Goal: Task Accomplishment & Management: Manage account settings

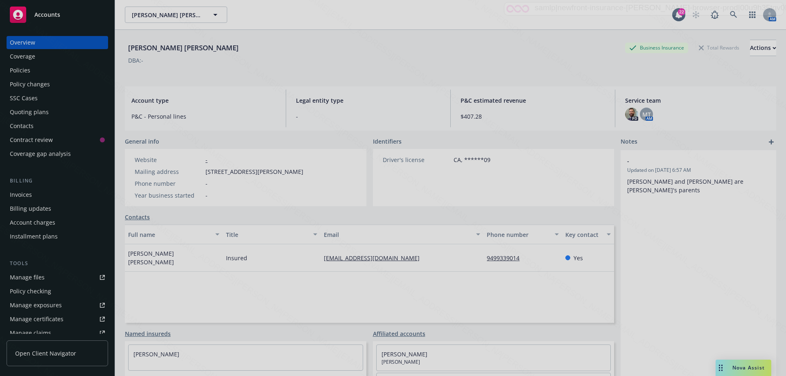
click at [726, 12] on div at bounding box center [393, 188] width 786 height 376
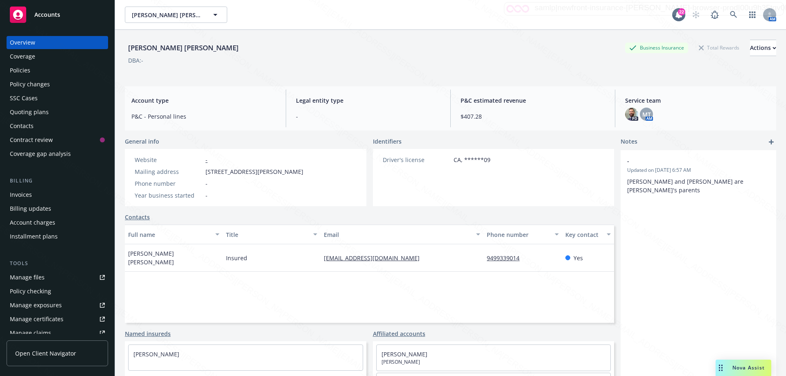
click at [22, 70] on div "Policies" at bounding box center [20, 70] width 20 height 13
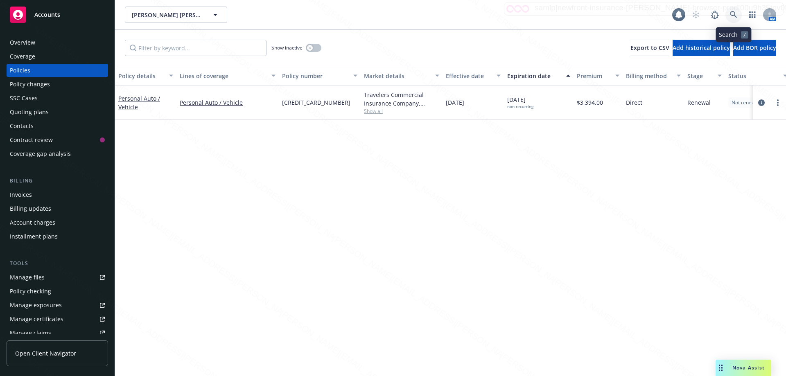
click at [735, 14] on icon at bounding box center [733, 14] width 7 height 7
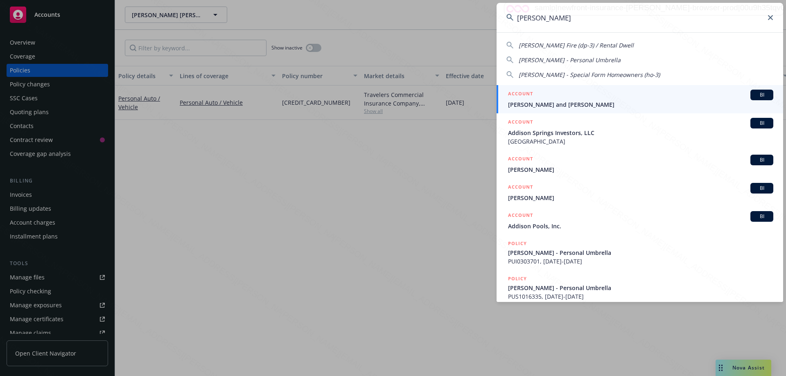
type input "[PERSON_NAME]"
click at [548, 100] on div "ACCOUNT BI" at bounding box center [640, 95] width 265 height 11
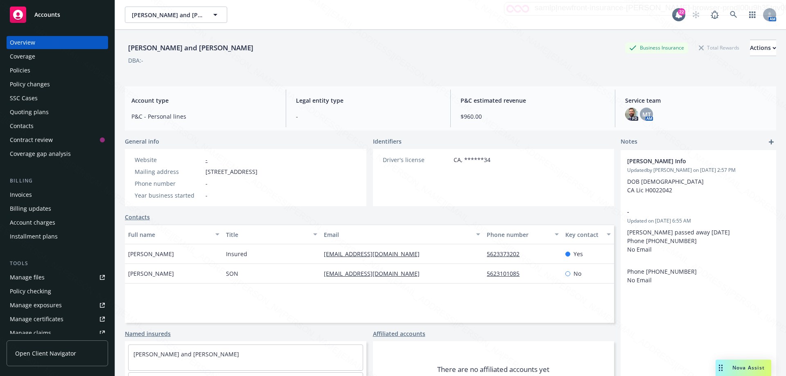
click at [29, 72] on div "Policies" at bounding box center [20, 70] width 20 height 13
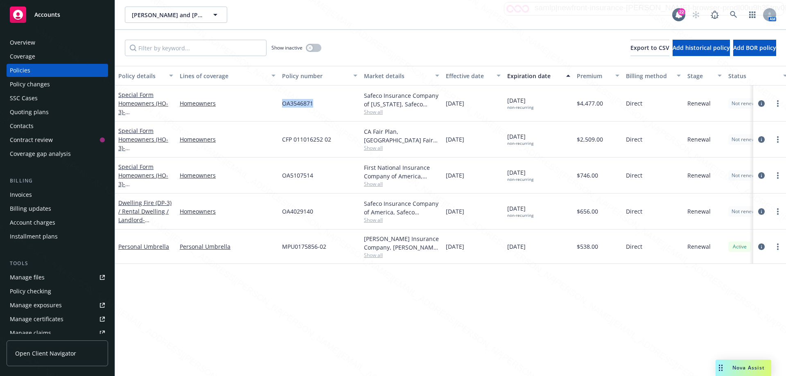
drag, startPoint x: 318, startPoint y: 104, endPoint x: 276, endPoint y: 99, distance: 42.8
click at [276, 99] on div "Special Form Homeowners (HO-3) - 4114 [STREET_ADDRESS] Homeowners OA3546871 Saf…" at bounding box center [510, 104] width 790 height 36
click at [614, 300] on div "Policy details Lines of coverage Policy number Market details Effective date Ex…" at bounding box center [450, 221] width 671 height 310
drag, startPoint x: 318, startPoint y: 106, endPoint x: 273, endPoint y: 104, distance: 44.7
click at [273, 104] on div "Special Form Homeowners (HO-3) - 4114 [STREET_ADDRESS] Homeowners OA3546871 Saf…" at bounding box center [510, 104] width 790 height 36
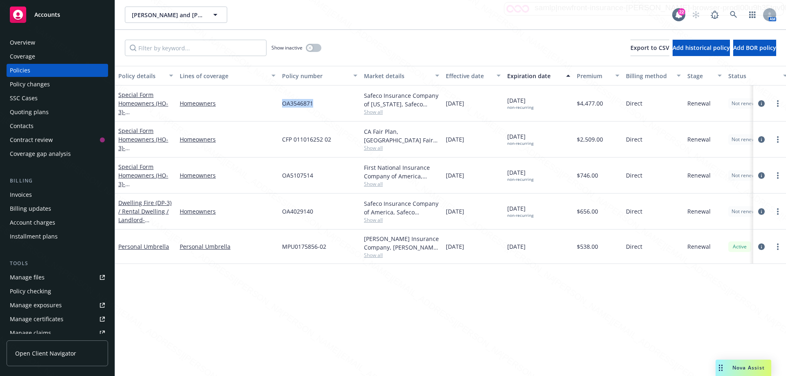
copy div "OA3546871"
drag, startPoint x: 319, startPoint y: 177, endPoint x: 273, endPoint y: 178, distance: 46.3
click at [273, 178] on div "Special Form Homeowners (HO-3) - [STREET_ADDRESS] Homeowners OA5107514 First Na…" at bounding box center [510, 176] width 790 height 36
copy div "OA5107514"
drag, startPoint x: 282, startPoint y: 213, endPoint x: 320, endPoint y: 214, distance: 38.1
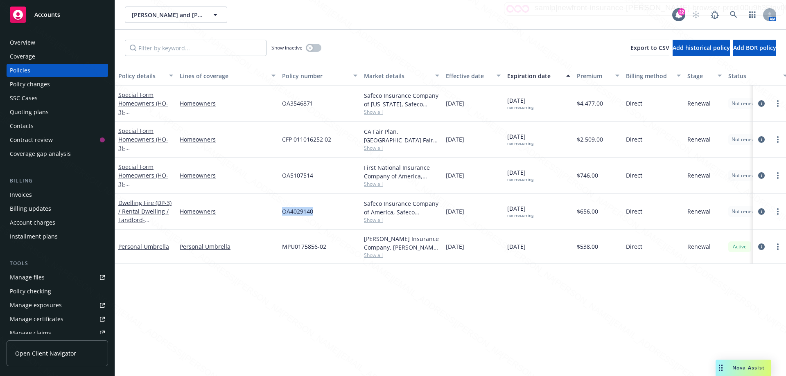
click at [320, 214] on div "OA4029140" at bounding box center [320, 212] width 82 height 36
drag, startPoint x: 280, startPoint y: 174, endPoint x: 324, endPoint y: 176, distance: 44.2
click at [324, 176] on div "OA5107514" at bounding box center [320, 176] width 82 height 36
copy span "OA5107514"
click at [129, 111] on span "- [STREET_ADDRESS]" at bounding box center [144, 116] width 52 height 16
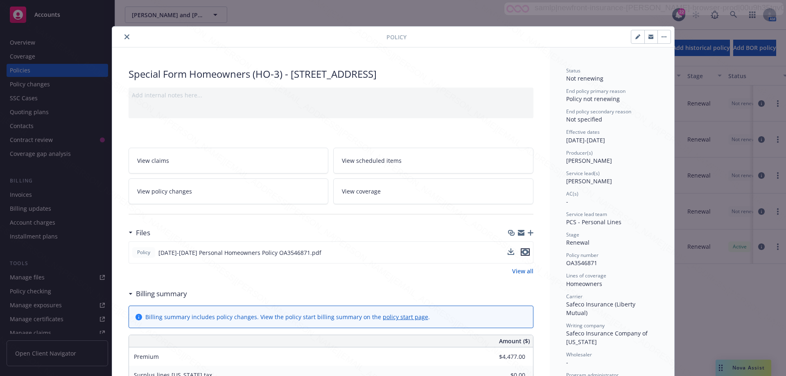
click at [523, 255] on icon "preview file" at bounding box center [525, 252] width 7 height 6
click at [124, 39] on icon "close" at bounding box center [126, 36] width 5 height 5
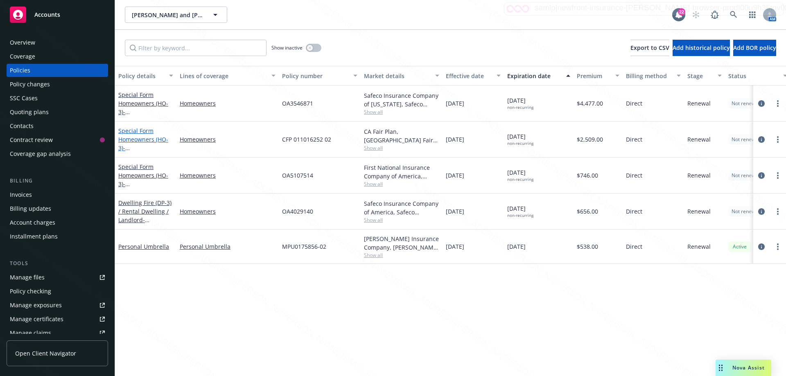
click at [139, 142] on link "Special Form Homeowners (HO-3) - [STREET_ADDRESS]" at bounding box center [144, 144] width 52 height 34
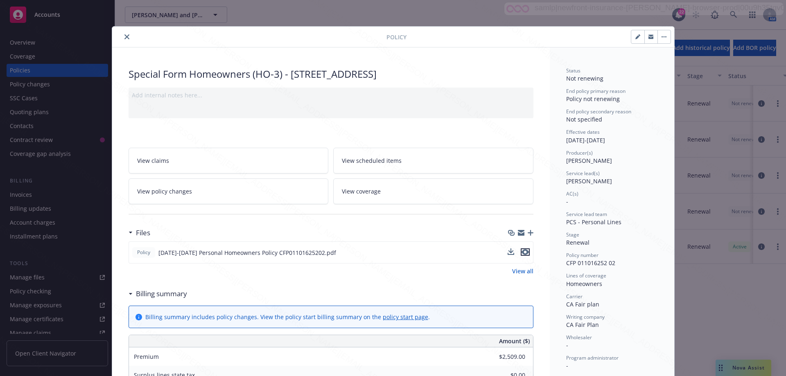
click at [522, 249] on icon "preview file" at bounding box center [525, 252] width 7 height 6
click at [635, 38] on icon "button" at bounding box center [637, 37] width 4 height 4
select select "RENEWAL"
select select "12"
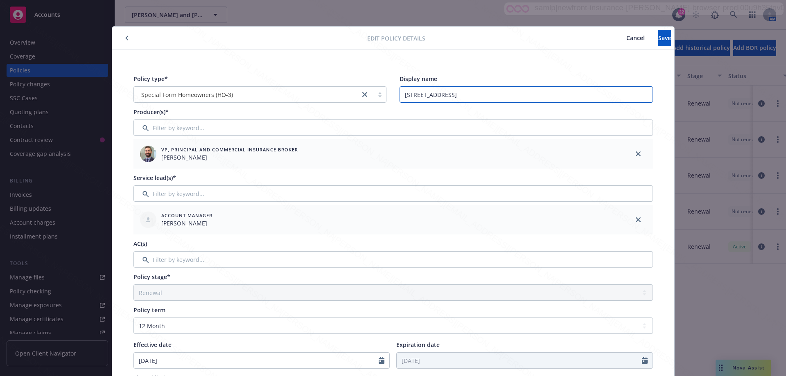
drag, startPoint x: 549, startPoint y: 94, endPoint x: 382, endPoint y: 93, distance: 167.0
click at [382, 93] on div "Policy type* Special Form Homeowners (HO-3) Display name [STREET_ADDRESS]" at bounding box center [392, 89] width 519 height 28
drag, startPoint x: 449, startPoint y: 95, endPoint x: 384, endPoint y: 93, distance: 65.1
click at [383, 93] on div "Policy type* Special Form Homeowners (HO-3) Display name 681 Tamarack" at bounding box center [392, 89] width 519 height 28
paste input "[GEOGRAPHIC_DATA][PERSON_NAME]-9503"
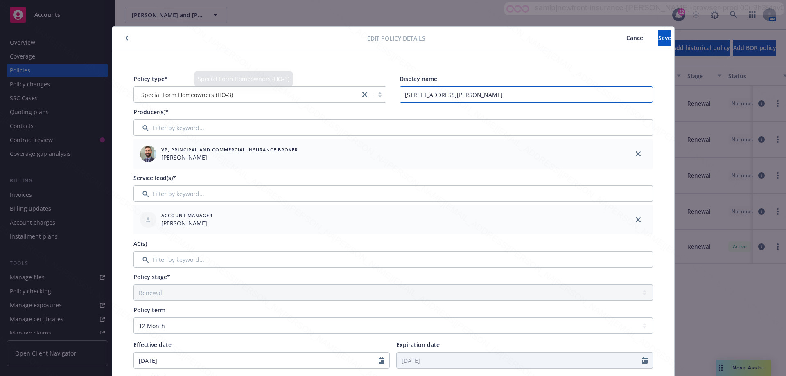
type input "[STREET_ADDRESS][PERSON_NAME]"
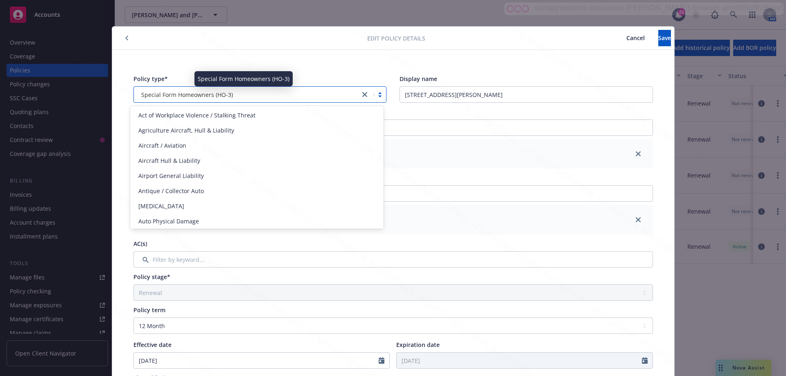
click at [239, 97] on div "Special Form Homeowners (HO-3)" at bounding box center [247, 94] width 218 height 9
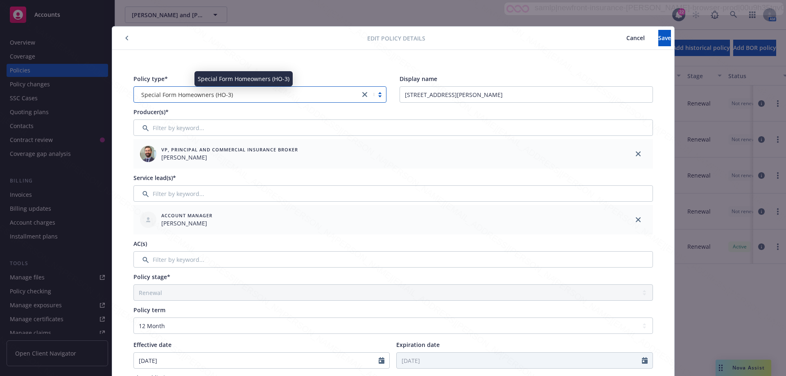
click at [235, 96] on div "Special Form Homeowners (HO-3)" at bounding box center [247, 94] width 218 height 9
click at [236, 96] on div "Special Form Homeowners (HO-3)" at bounding box center [247, 94] width 218 height 9
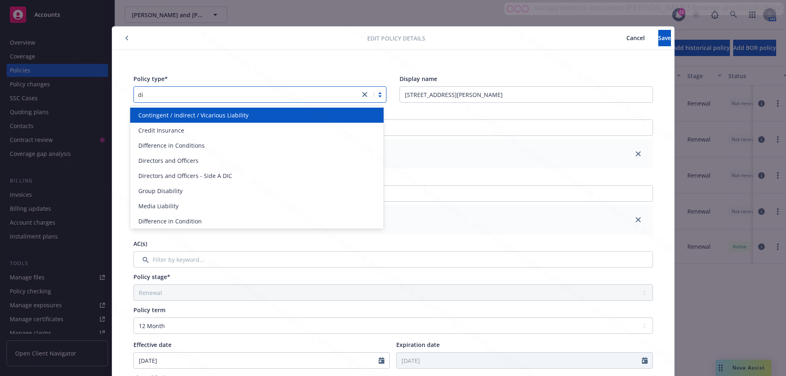
type input "dic"
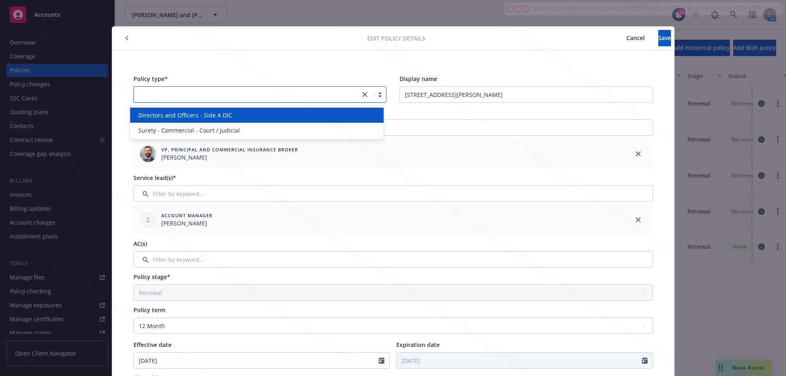
click at [231, 94] on div at bounding box center [247, 94] width 226 height 13
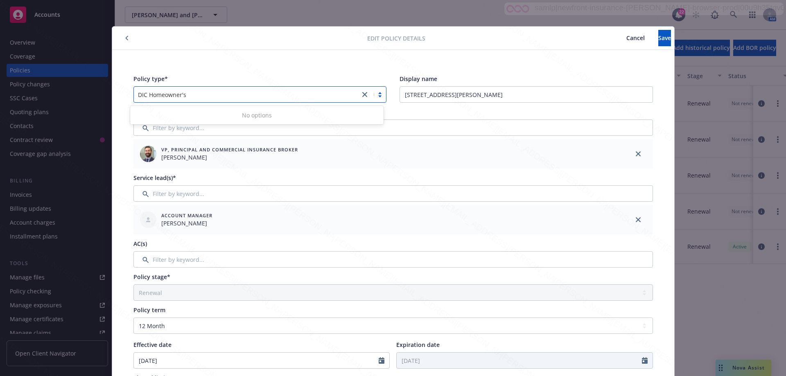
type input "DIC Homeowner's"
click at [593, 79] on div "Display name" at bounding box center [526, 79] width 253 height 9
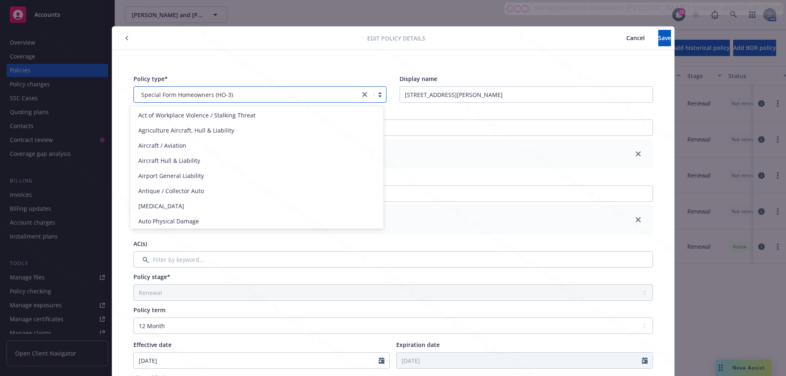
drag, startPoint x: 222, startPoint y: 95, endPoint x: 116, endPoint y: 94, distance: 106.0
click at [116, 94] on div "Policy type* option Special Form Homeowners (HO-3) selected, 124 of 145. 145 re…" at bounding box center [393, 347] width 562 height 594
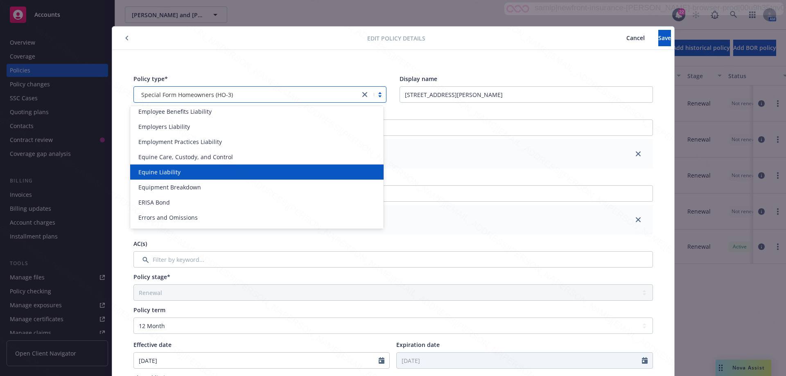
scroll to position [450, 0]
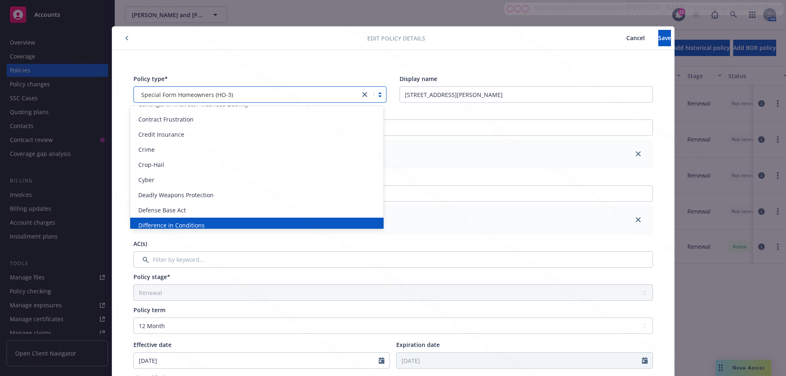
click at [185, 225] on span "Difference in Conditions" at bounding box center [171, 225] width 66 height 9
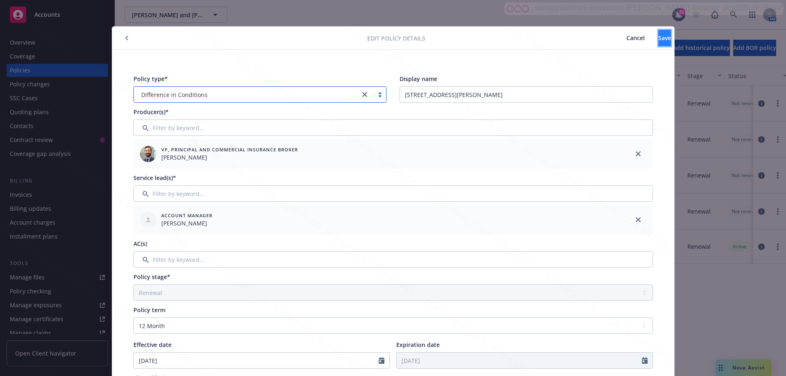
click at [658, 41] on span "Save" at bounding box center [664, 38] width 13 height 8
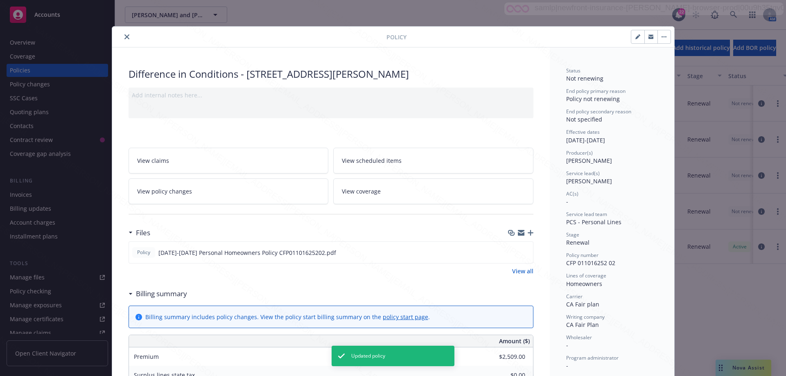
click at [124, 38] on icon "close" at bounding box center [126, 36] width 5 height 5
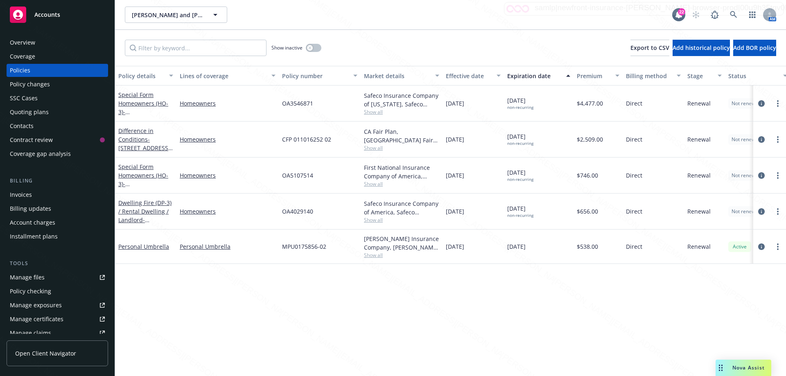
click at [28, 42] on div "Overview" at bounding box center [22, 42] width 25 height 13
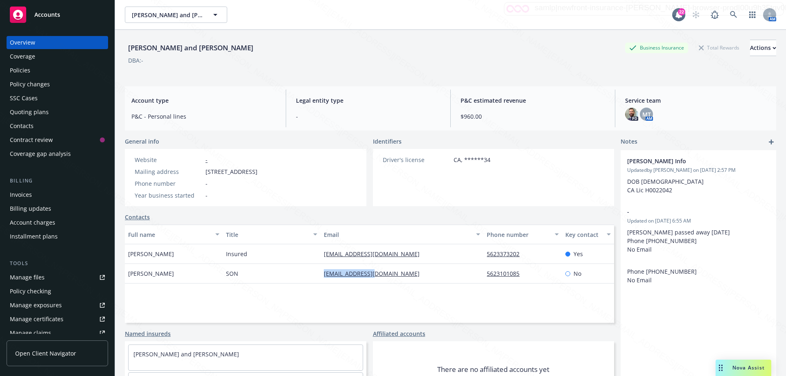
drag, startPoint x: 320, startPoint y: 274, endPoint x: 375, endPoint y: 278, distance: 55.4
click at [375, 278] on div "[EMAIL_ADDRESS][DOMAIN_NAME]" at bounding box center [402, 274] width 163 height 20
copy link "[EMAIL_ADDRESS][DOMAIN_NAME]"
click at [725, 13] on link at bounding box center [733, 15] width 16 height 16
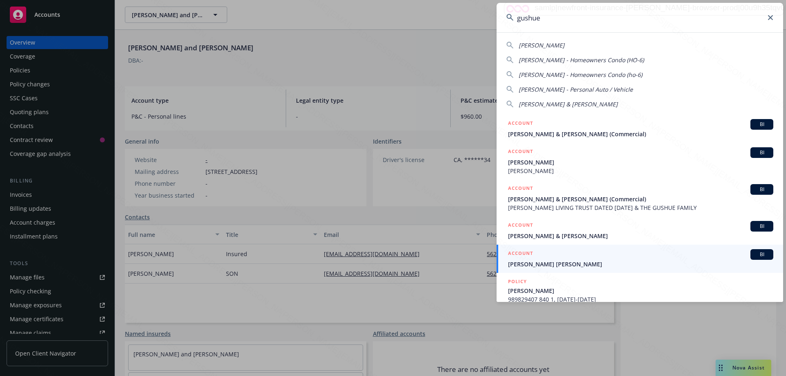
type input "gushue"
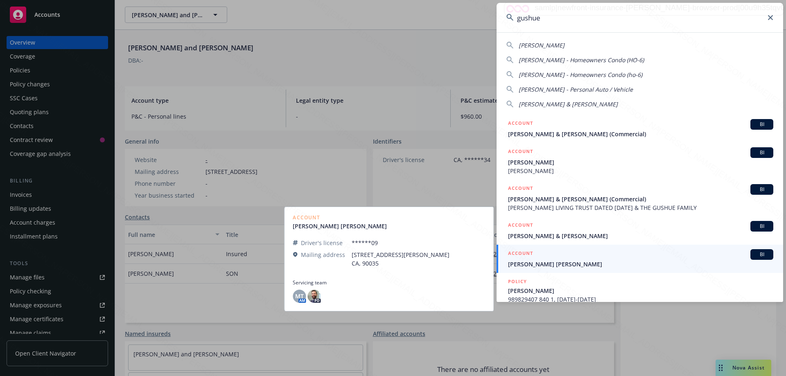
click at [539, 265] on span "[PERSON_NAME] [PERSON_NAME]" at bounding box center [640, 264] width 265 height 9
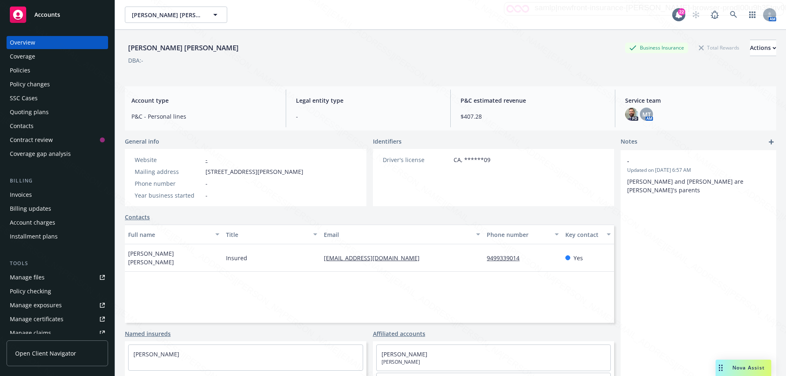
click at [38, 68] on div "Policies" at bounding box center [57, 70] width 95 height 13
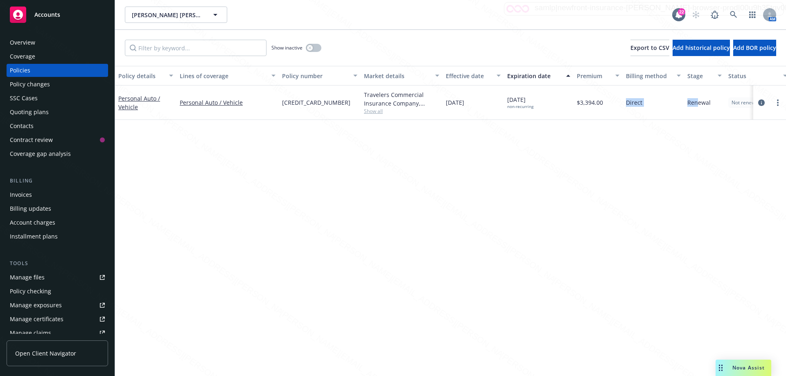
drag, startPoint x: 664, startPoint y: 105, endPoint x: 707, endPoint y: 106, distance: 42.6
click at [703, 106] on div "Personal Auto / Vehicle Personal Auto / Vehicle [CREDIT_CARD_NUMBER] Travelers …" at bounding box center [510, 103] width 790 height 34
click at [779, 102] on link "more" at bounding box center [778, 103] width 10 height 10
click at [707, 151] on link "End policy" at bounding box center [734, 152] width 96 height 16
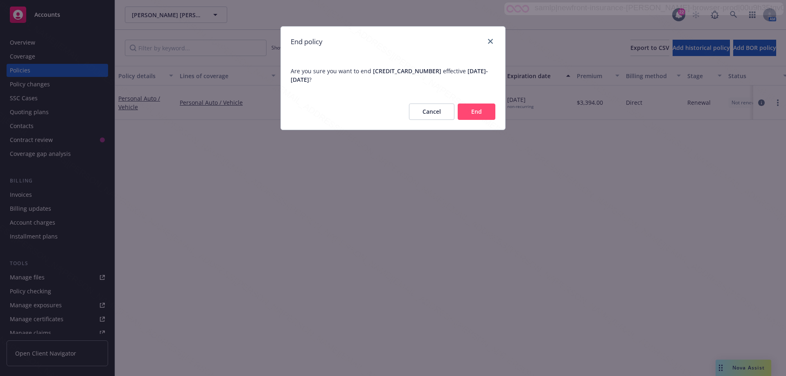
click at [475, 110] on button "End" at bounding box center [477, 112] width 38 height 16
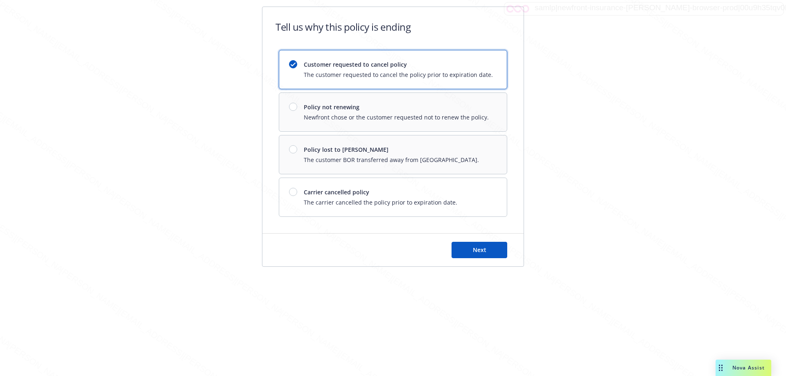
click at [357, 68] on span "Customer requested to cancel policy" at bounding box center [398, 64] width 189 height 9
click at [472, 247] on button "Next" at bounding box center [480, 250] width 56 height 16
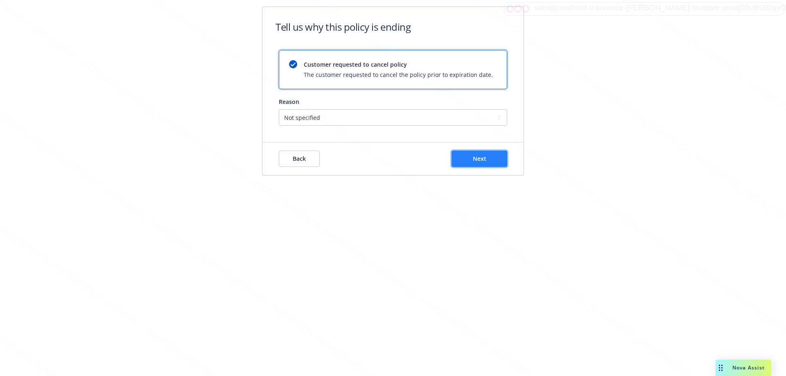
click at [481, 160] on span "Next" at bounding box center [480, 159] width 14 height 8
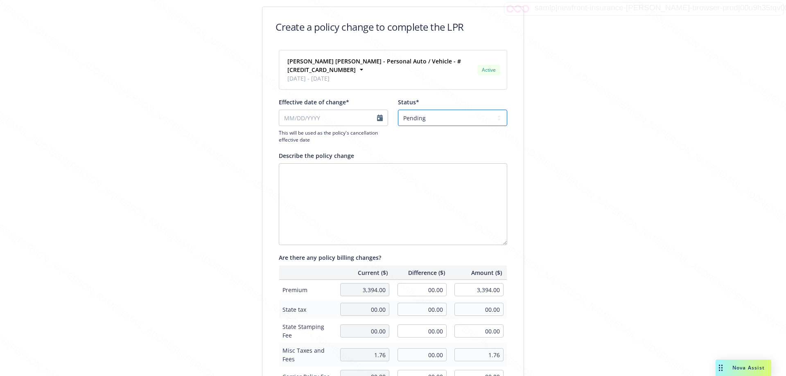
click at [435, 118] on select "Pending Confirmed" at bounding box center [452, 118] width 109 height 16
select select "Confirmed"
click at [398, 110] on select "Pending Confirmed" at bounding box center [452, 118] width 109 height 16
click at [378, 116] on input "Effective date of change*" at bounding box center [333, 118] width 109 height 16
select select "September"
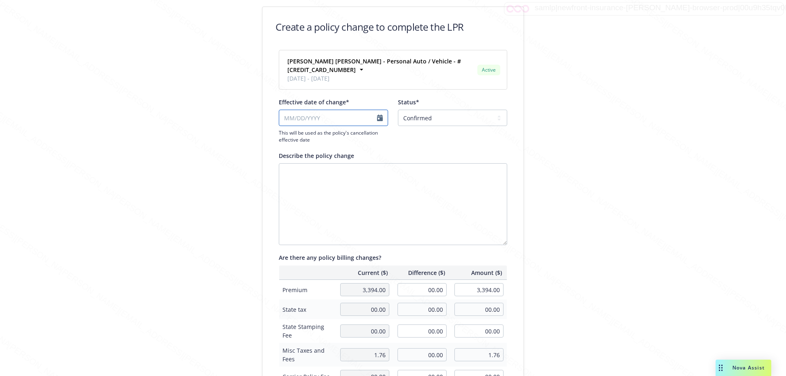
select select "2025"
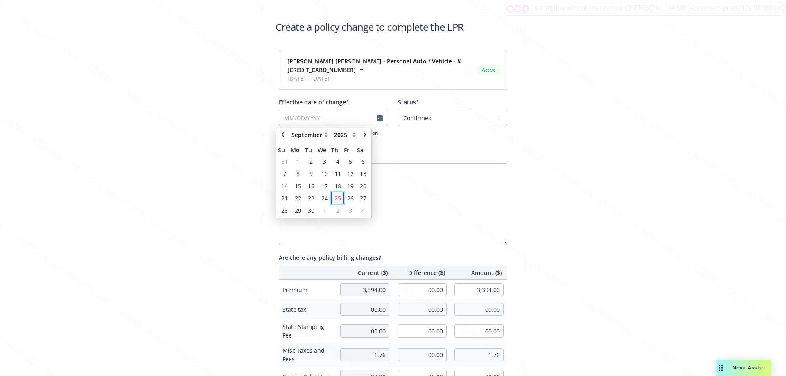
click at [335, 198] on span "25" at bounding box center [337, 198] width 7 height 9
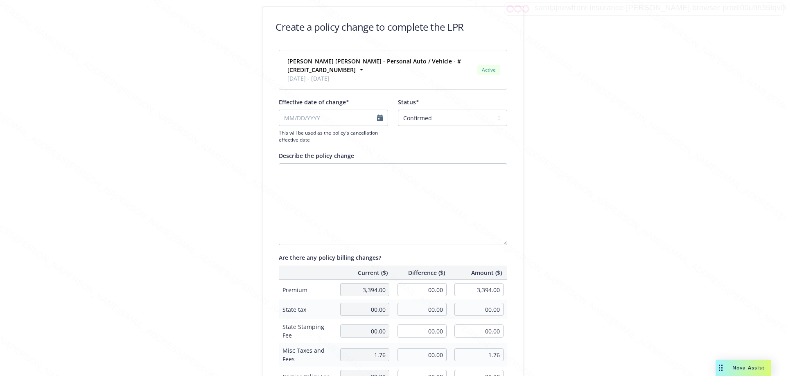
type input "[DATE]"
click at [315, 174] on textarea "Describe the policy change" at bounding box center [393, 204] width 228 height 82
click at [304, 172] on textarea "Duplicater coverage" at bounding box center [393, 204] width 228 height 82
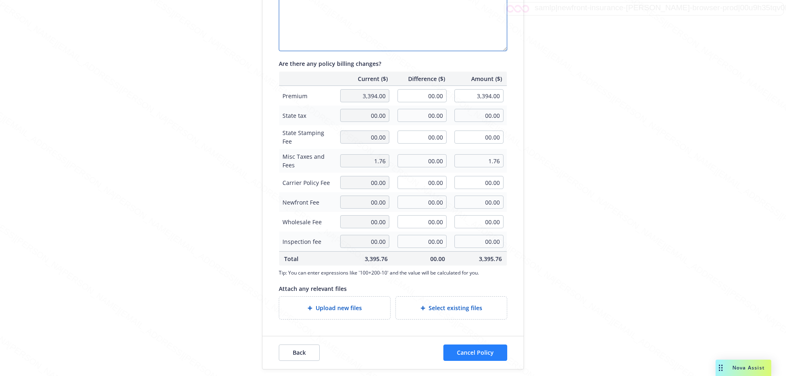
type textarea "Duplicate coverage"
drag, startPoint x: 479, startPoint y: 353, endPoint x: 414, endPoint y: 311, distance: 77.0
click at [479, 352] on span "Cancel Policy" at bounding box center [475, 353] width 37 height 8
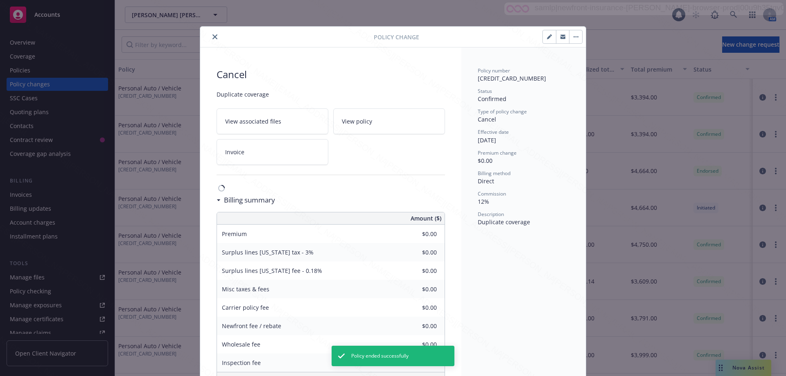
scroll to position [25, 0]
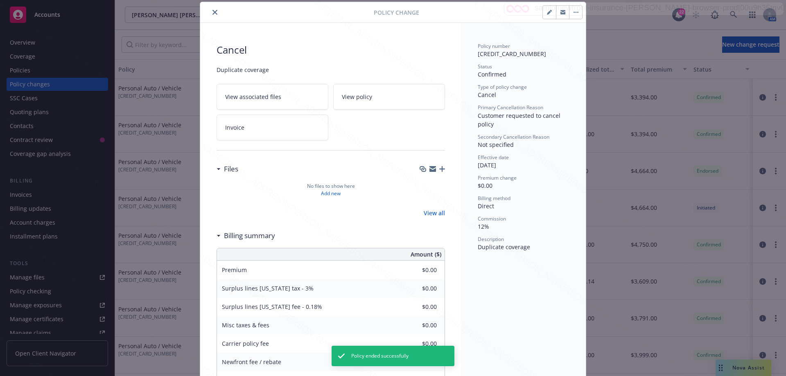
drag, startPoint x: 213, startPoint y: 13, endPoint x: 473, endPoint y: 20, distance: 260.5
click at [218, 13] on div at bounding box center [288, 12] width 170 height 10
click at [212, 10] on icon "close" at bounding box center [214, 12] width 5 height 5
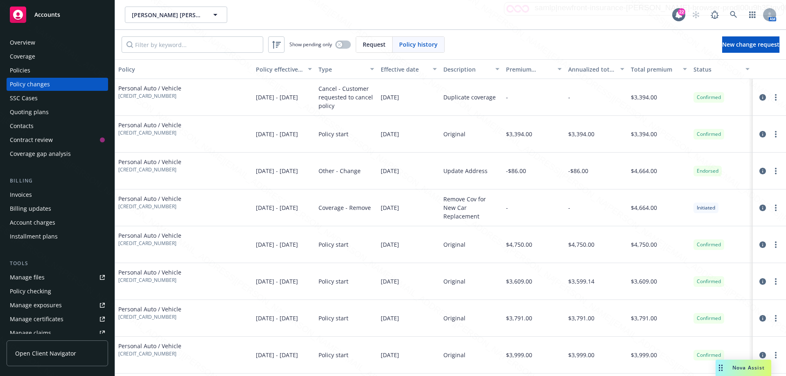
click at [30, 46] on div "Overview" at bounding box center [22, 42] width 25 height 13
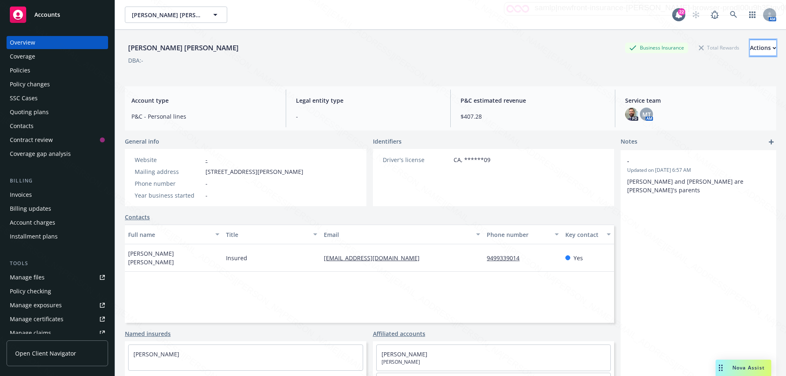
click at [750, 47] on div "Actions" at bounding box center [763, 48] width 26 height 16
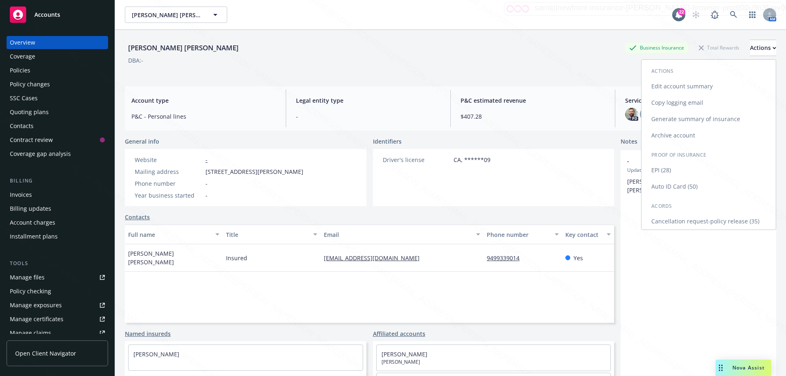
click at [672, 133] on link "Archive account" at bounding box center [708, 135] width 134 height 16
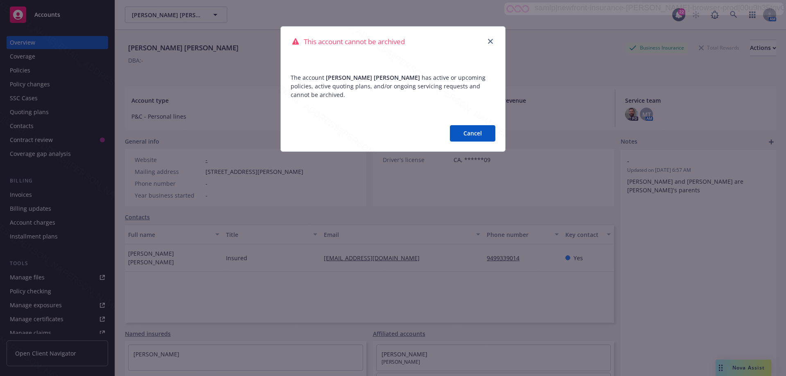
click at [476, 131] on button "Cancel" at bounding box center [472, 133] width 45 height 16
